Goal: Task Accomplishment & Management: Manage account settings

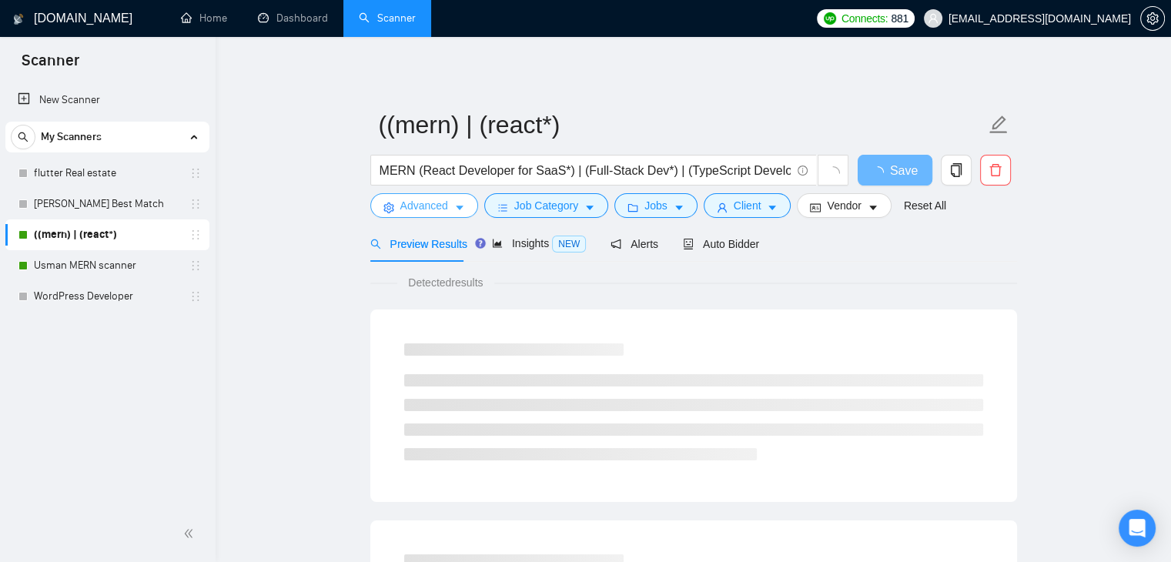
click at [447, 205] on button "Advanced" at bounding box center [424, 205] width 108 height 25
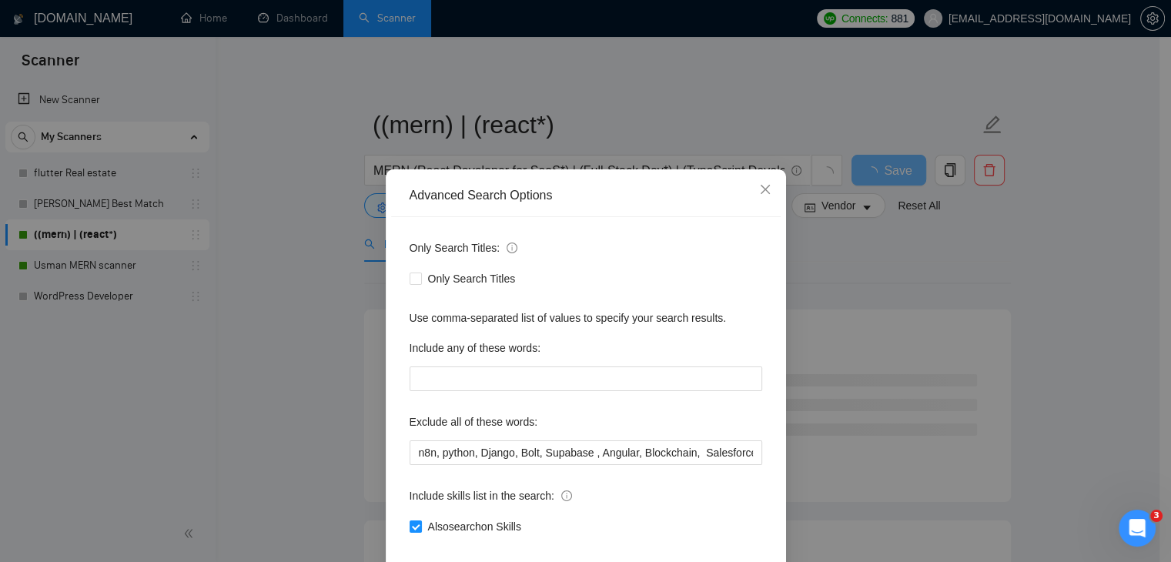
scroll to position [41, 0]
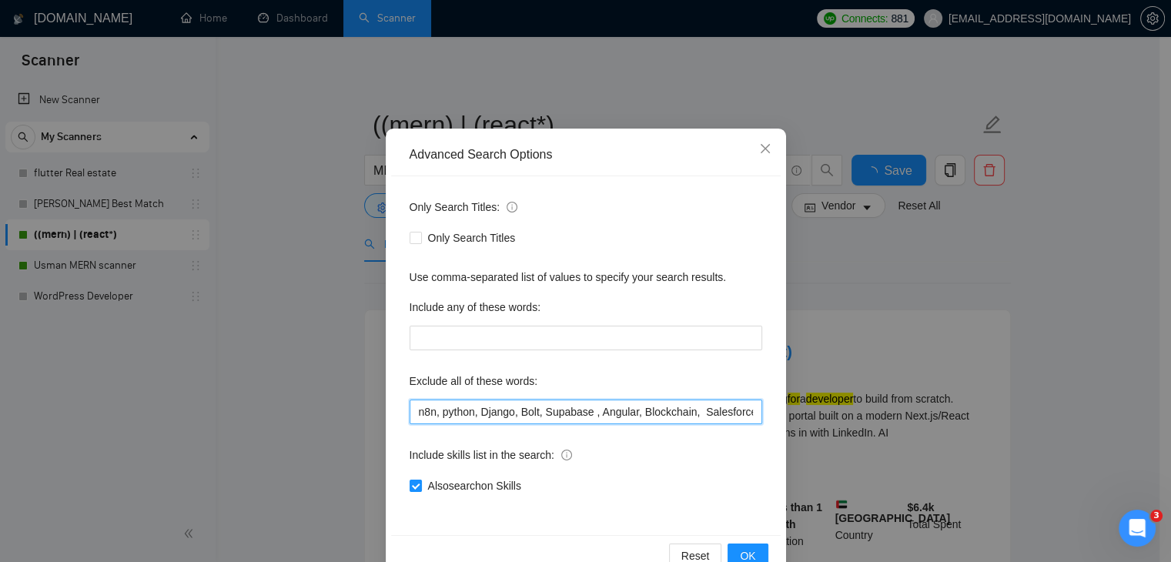
click at [583, 399] on input "n8n, python, Django, Bolt, Supabase , Angular, Blockchain, Salesforce Developer…" at bounding box center [585, 411] width 353 height 25
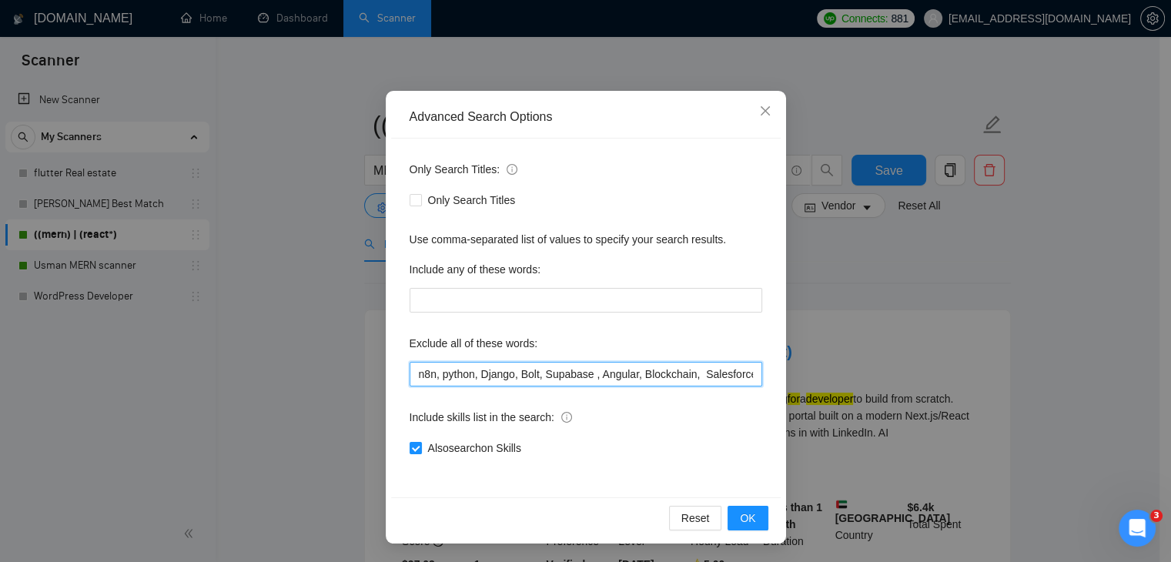
click at [583, 366] on input "n8n, python, Django, Bolt, Supabase , Angular, Blockchain, Salesforce Developer…" at bounding box center [585, 374] width 353 height 25
click at [712, 360] on div "Exclude all of these words:" at bounding box center [585, 346] width 353 height 31
click at [739, 379] on input "n8n, python, Django, Bolt, Supabase , Angular, Blockchain, Salesforce Developer…" at bounding box center [585, 374] width 353 height 25
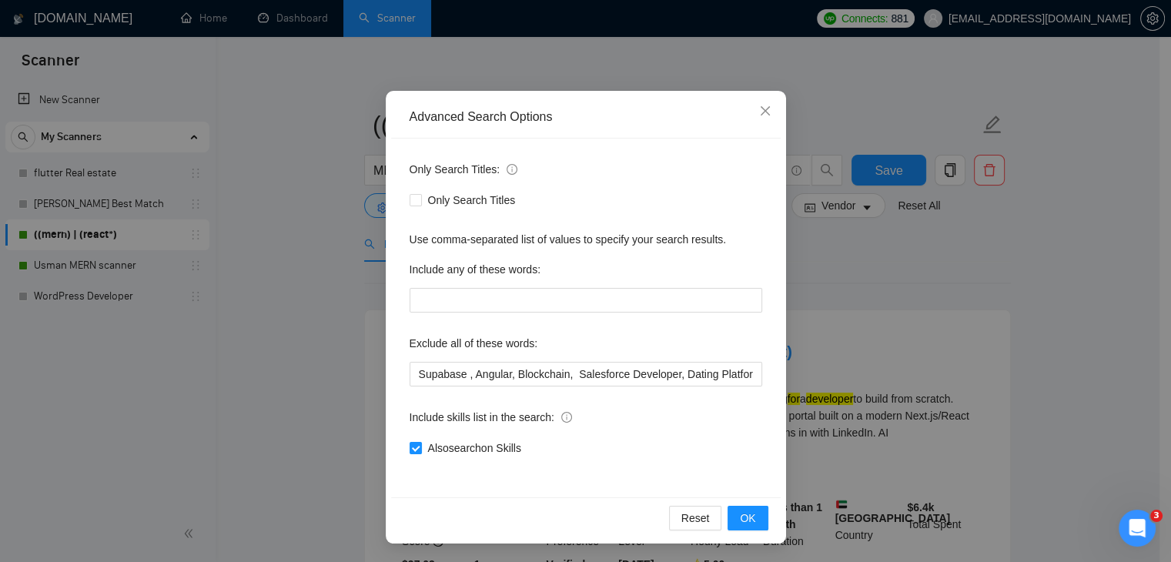
click at [110, 255] on div "Advanced Search Options Only Search Titles: Only Search Titles Use comma-separa…" at bounding box center [585, 281] width 1171 height 562
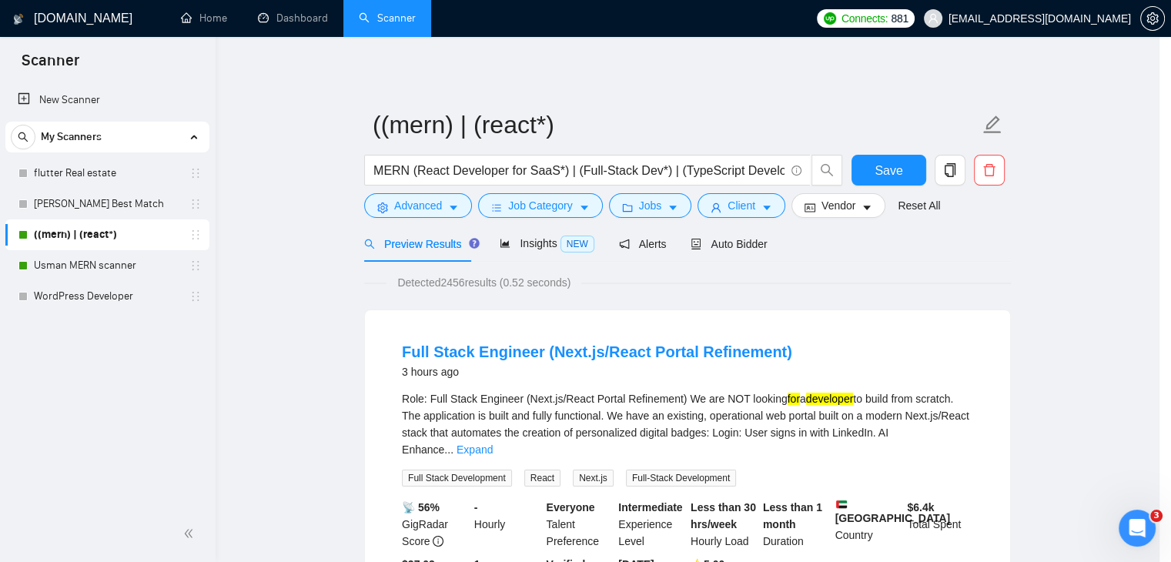
scroll to position [2, 0]
click at [109, 258] on link "Usman MERN scanner" at bounding box center [107, 265] width 146 height 31
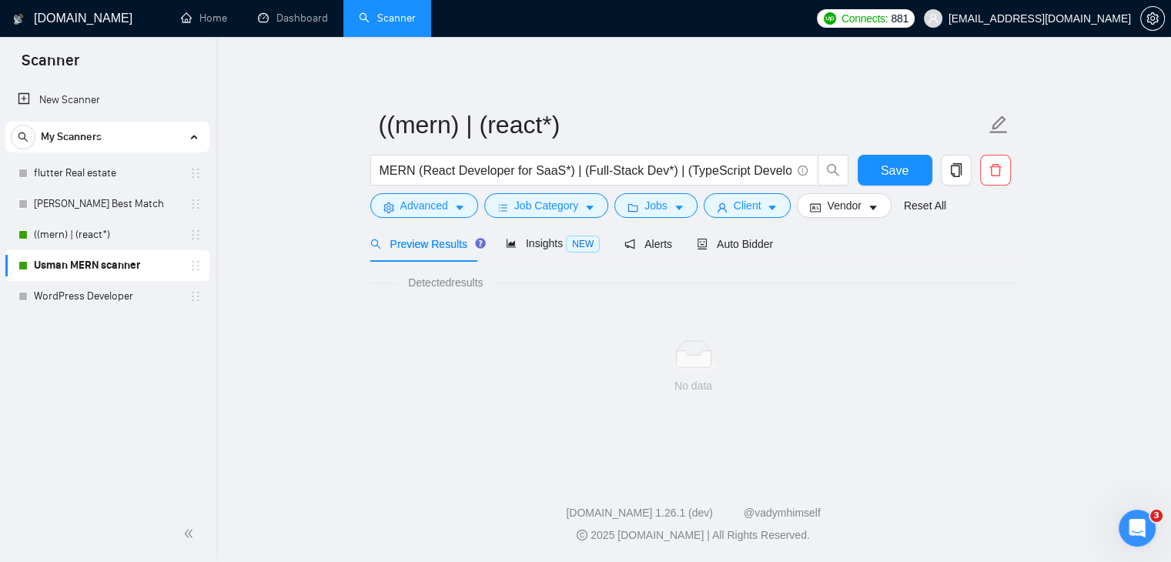
click at [109, 258] on link "Usman MERN scanner" at bounding box center [107, 265] width 146 height 31
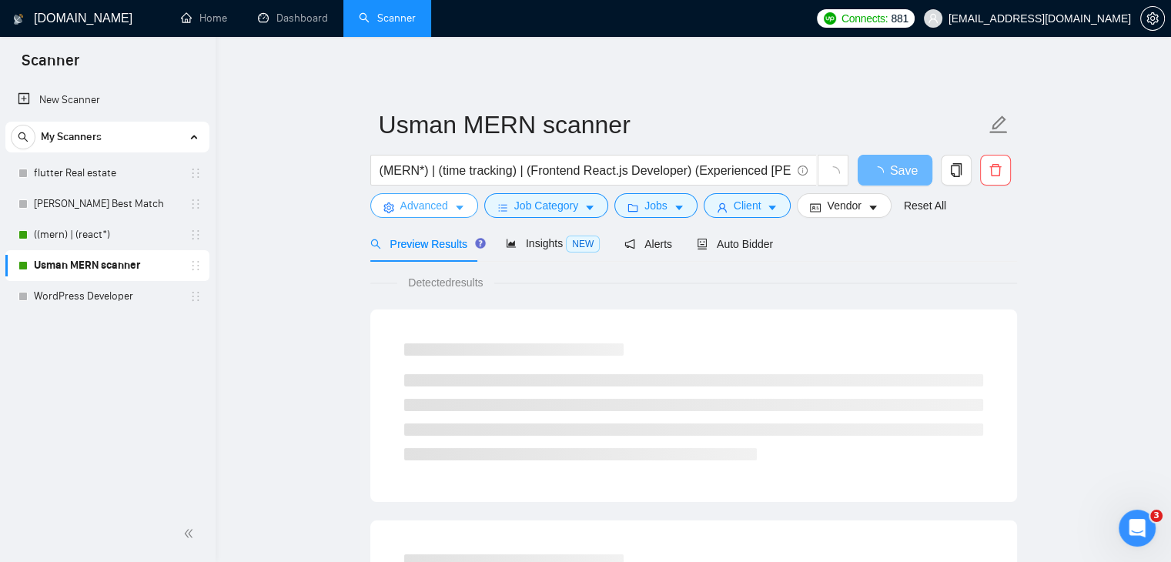
click at [456, 210] on icon "caret-down" at bounding box center [459, 207] width 11 height 11
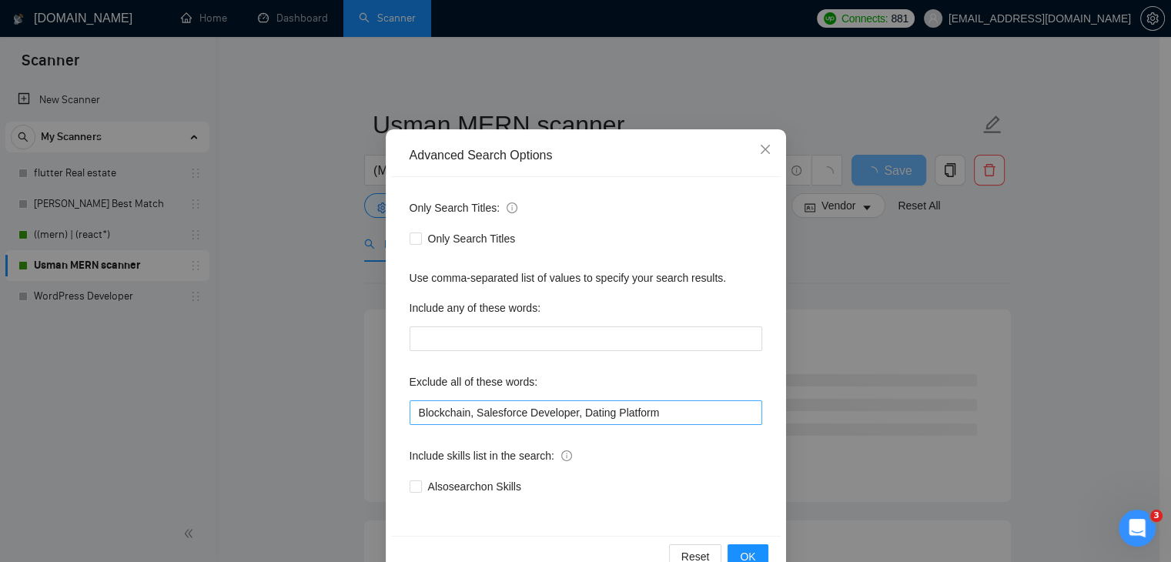
scroll to position [79, 0]
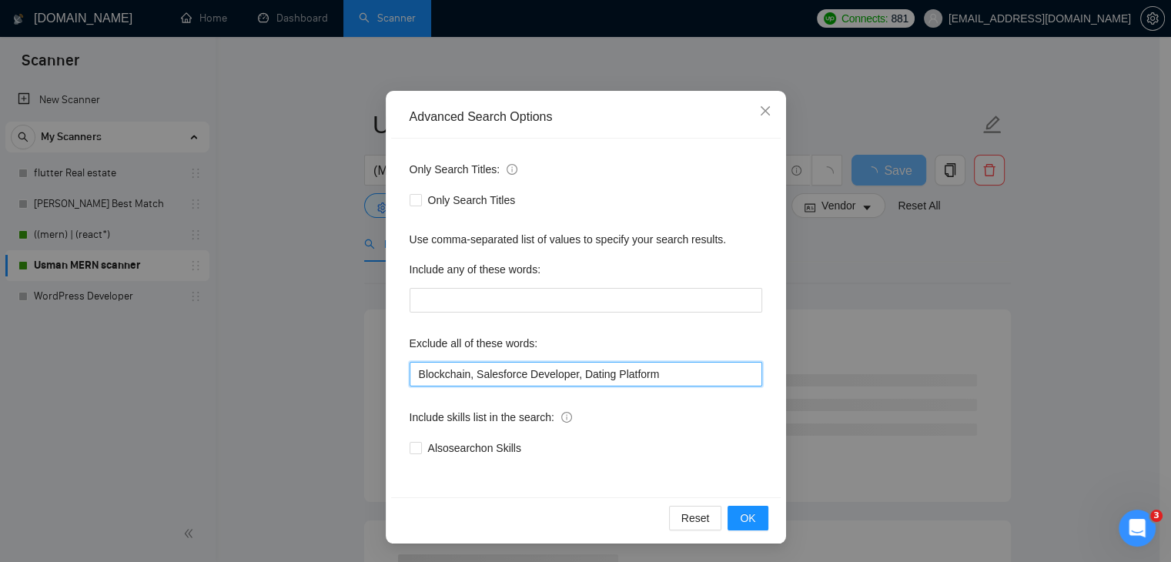
click at [593, 373] on input "Blockchain, Salesforce Developer, Dating Platform" at bounding box center [585, 374] width 353 height 25
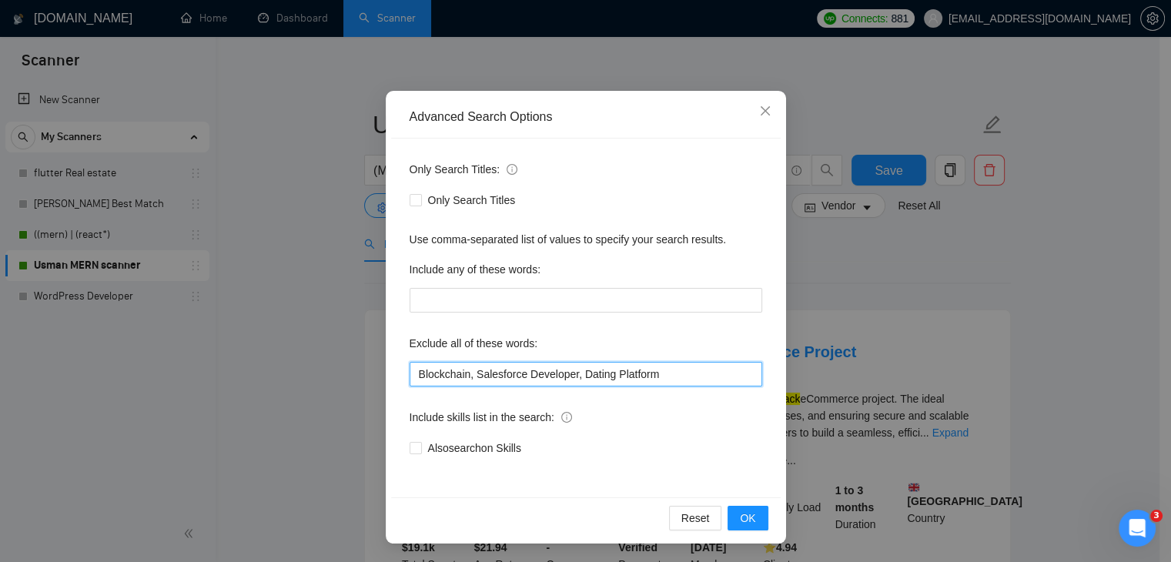
paste input "n8n, python, Django, Bolt, Supabase , Angular, Blockchain,"
type input "n8n, python, Django, Bolt, Supabase , Angular, Blockchain, Salesforce Developer…"
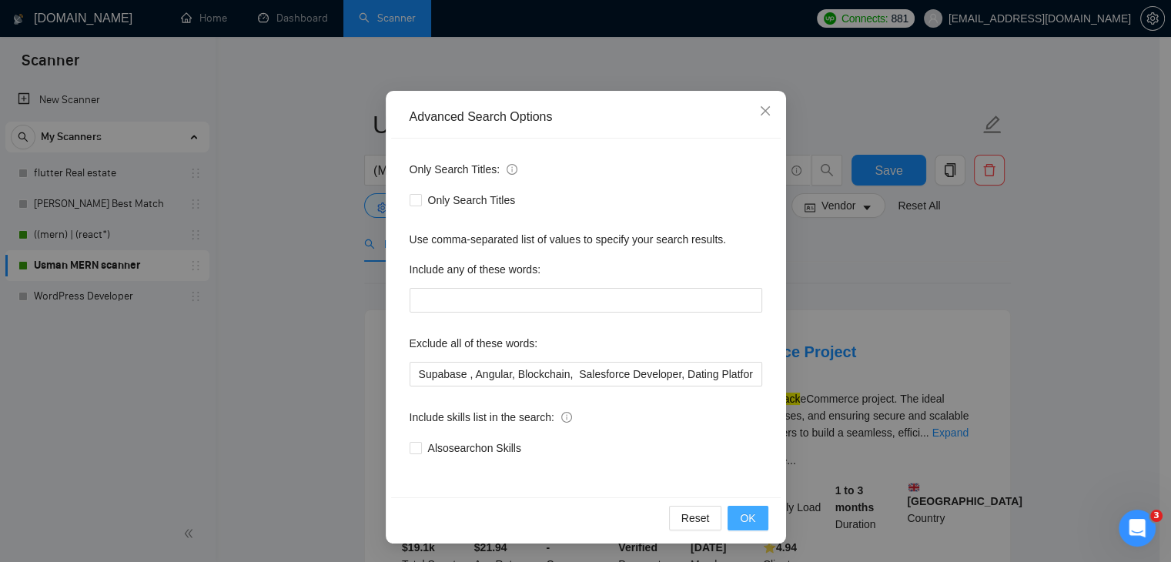
click at [740, 516] on span "OK" at bounding box center [747, 518] width 15 height 17
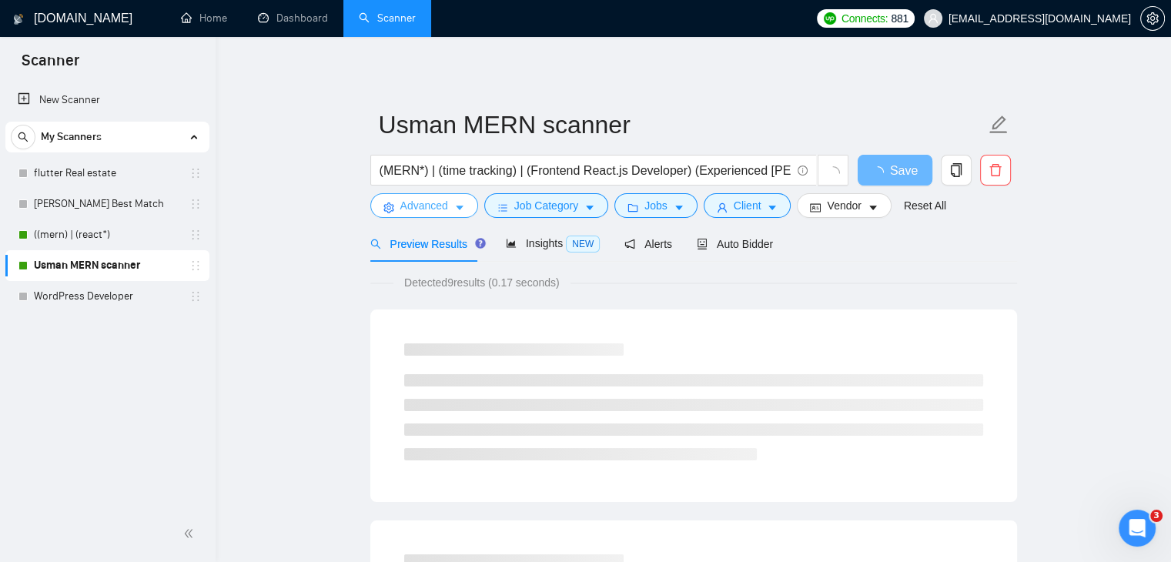
scroll to position [0, 0]
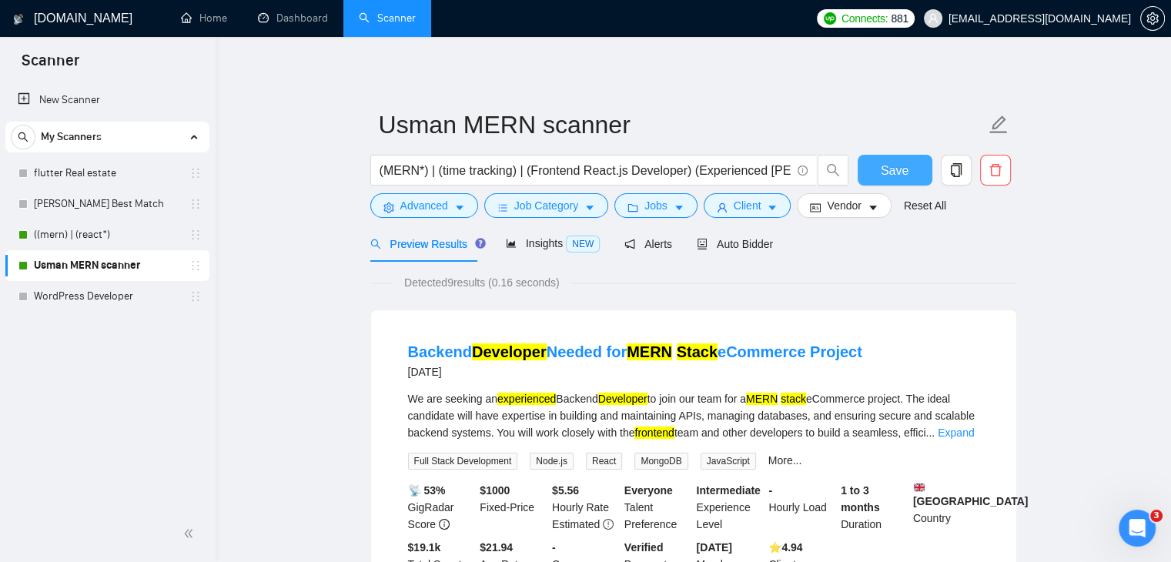
click at [884, 183] on button "Save" at bounding box center [894, 170] width 75 height 31
click at [896, 175] on span "Save" at bounding box center [904, 170] width 28 height 19
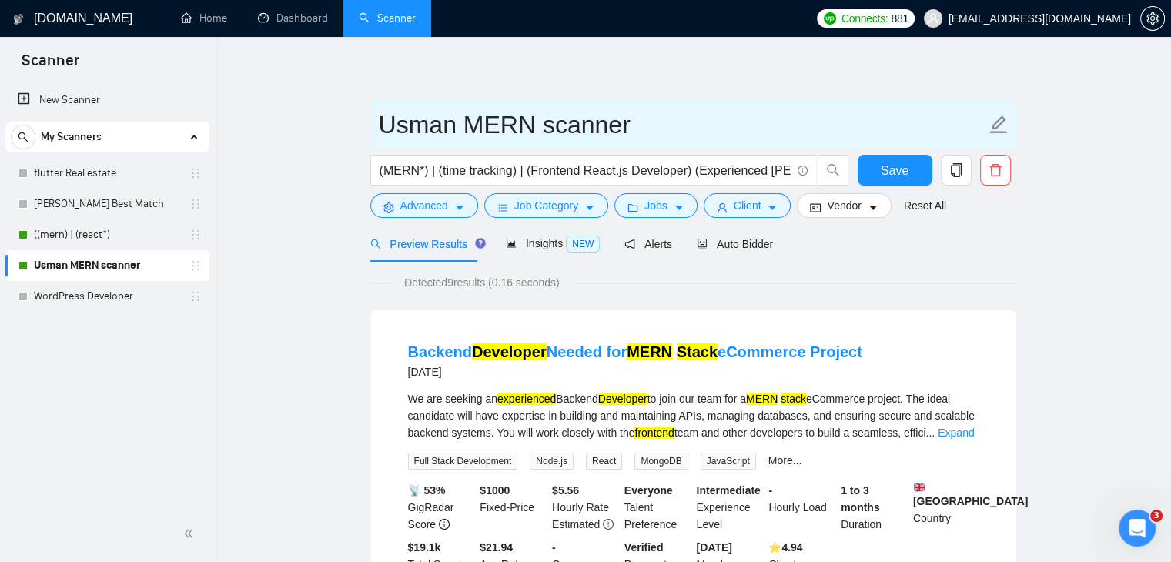
click at [815, 120] on input "Usman MERN scanner" at bounding box center [682, 124] width 607 height 38
